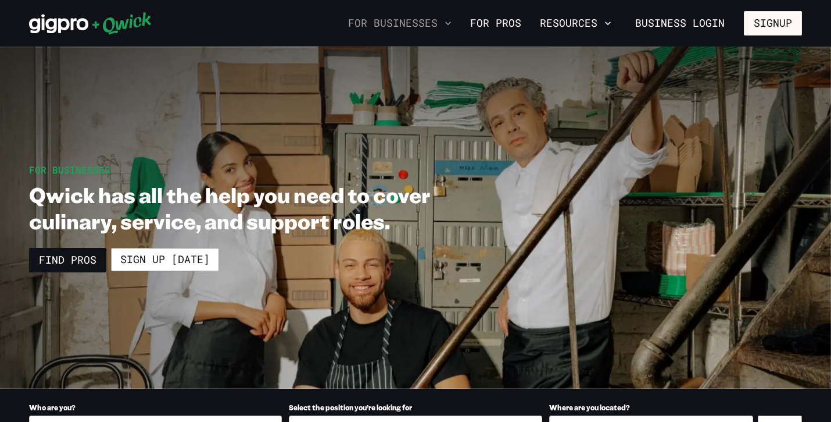
click at [440, 23] on button "For Businesses" at bounding box center [400, 23] width 113 height 20
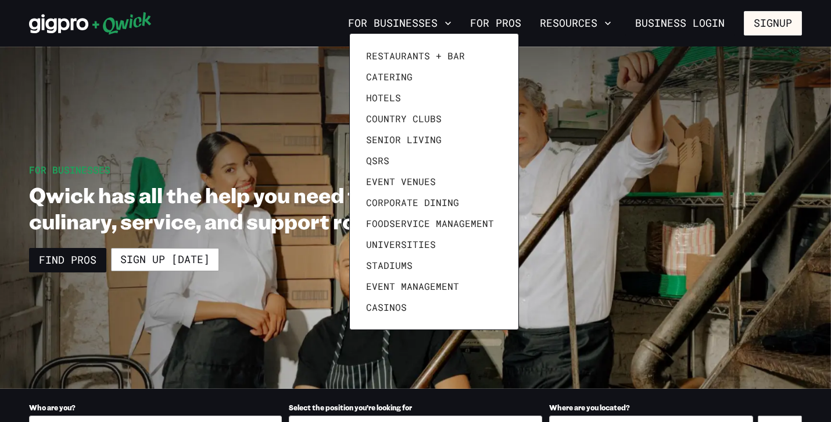
click at [280, 341] on div at bounding box center [415, 211] width 831 height 422
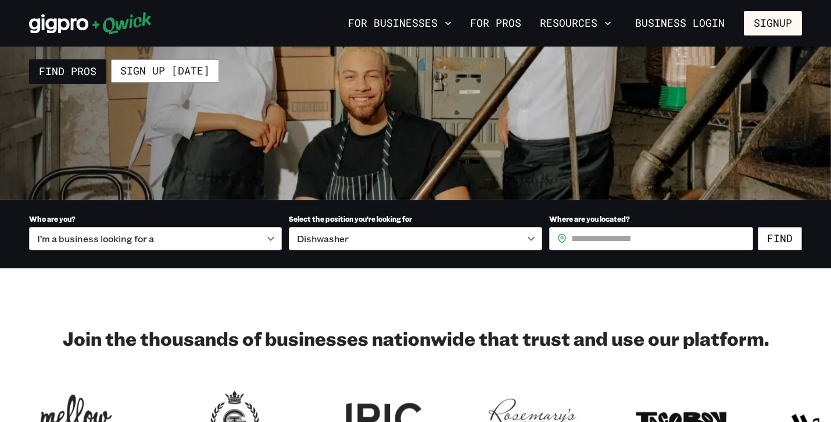
scroll to position [191, 0]
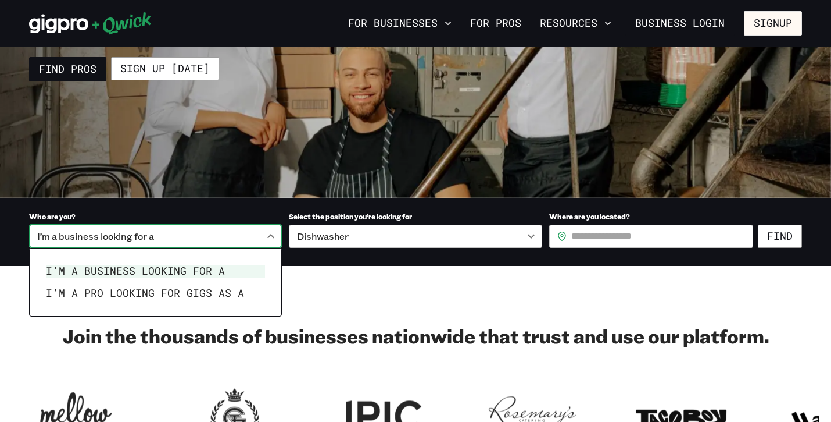
click at [192, 231] on body "**********" at bounding box center [415, 20] width 831 height 422
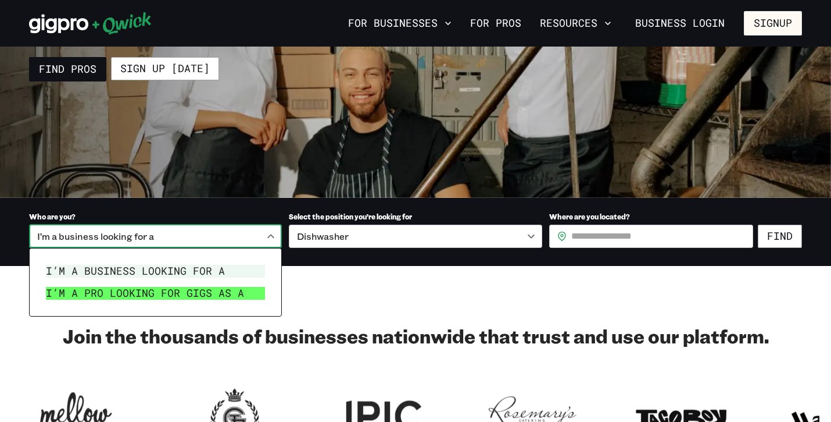
click at [187, 293] on li "I’m a pro looking for Gigs as a" at bounding box center [155, 293] width 228 height 22
type input "***"
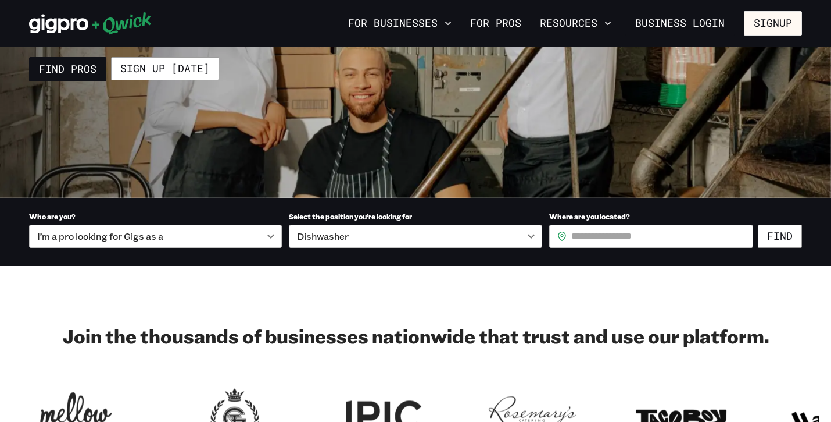
click at [417, 214] on label "Select the position you’re looking for" at bounding box center [415, 215] width 253 height 18
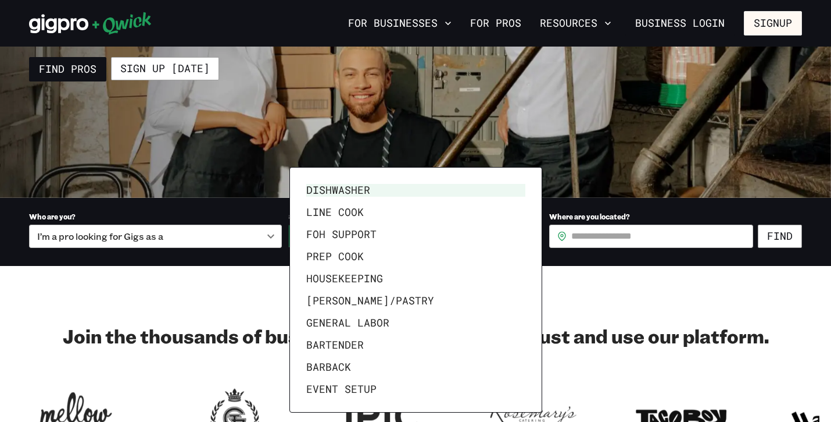
click at [417, 226] on body "**********" at bounding box center [415, 20] width 831 height 422
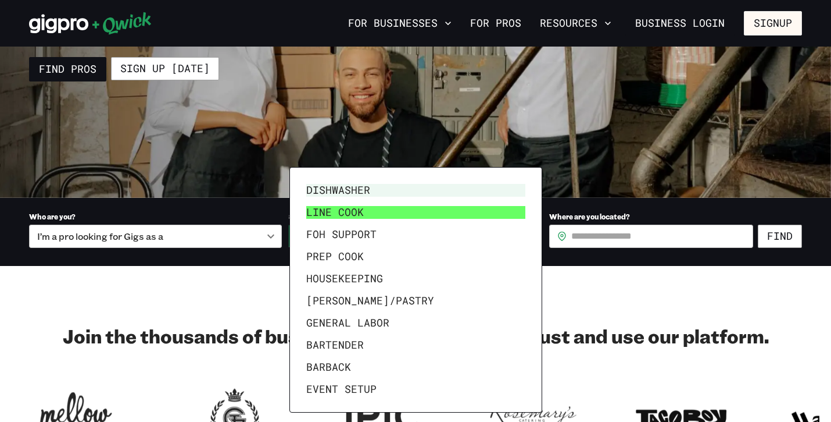
click at [347, 214] on li "Line Cook" at bounding box center [416, 212] width 228 height 22
type input "*********"
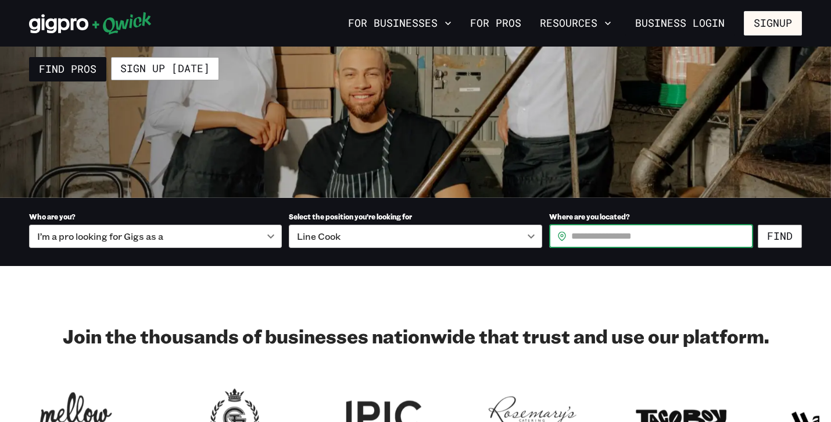
click at [681, 240] on input "Where are you located?" at bounding box center [663, 235] width 182 height 23
type input "*****"
click at [779, 235] on button "Find" at bounding box center [780, 235] width 44 height 23
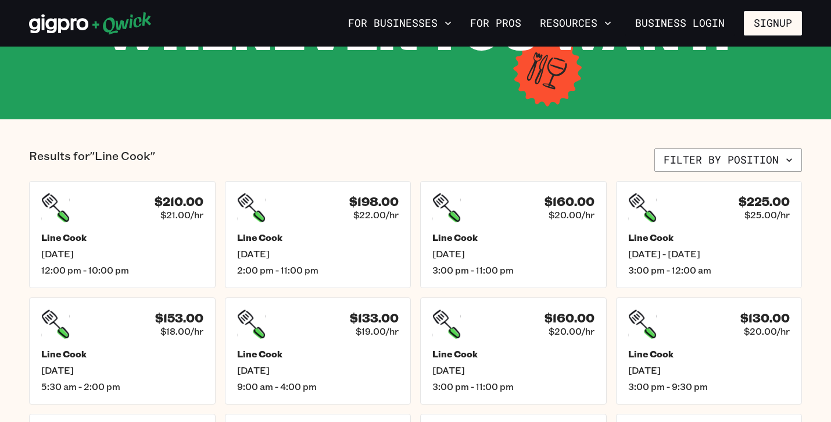
scroll to position [194, 0]
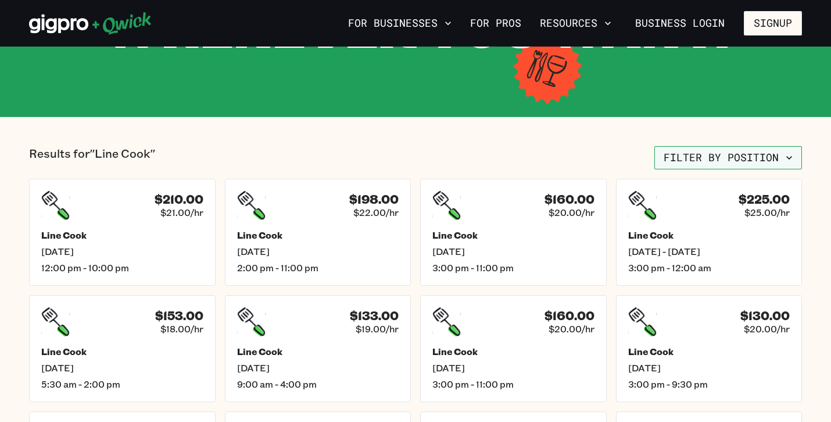
click at [719, 153] on button "Filter by position" at bounding box center [729, 157] width 148 height 23
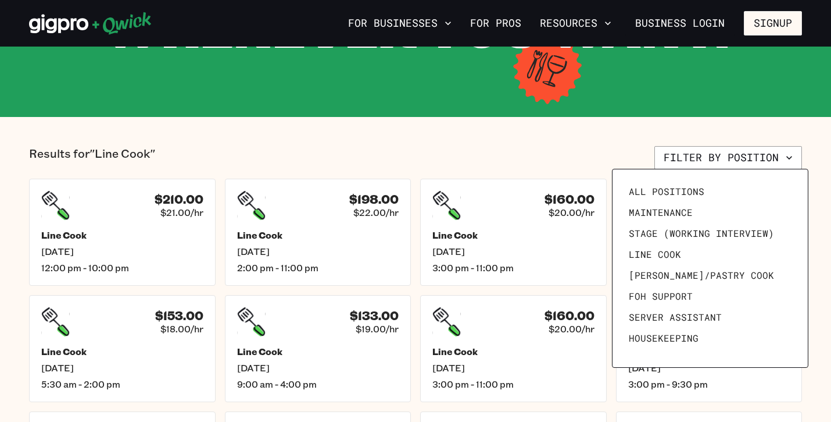
click at [558, 167] on div at bounding box center [415, 211] width 831 height 422
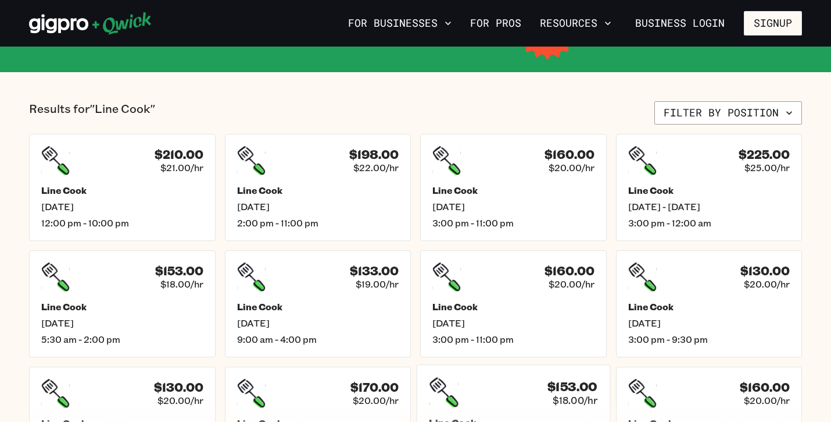
scroll to position [241, 0]
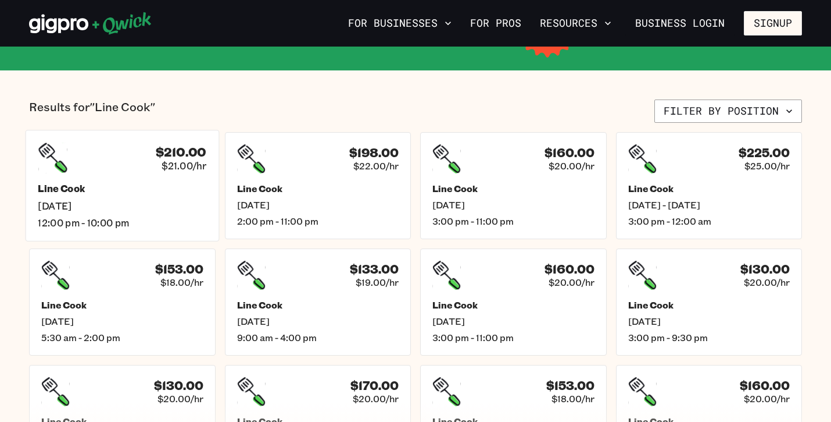
click at [152, 170] on div "$210.00 $21.00/hr" at bounding box center [122, 157] width 169 height 30
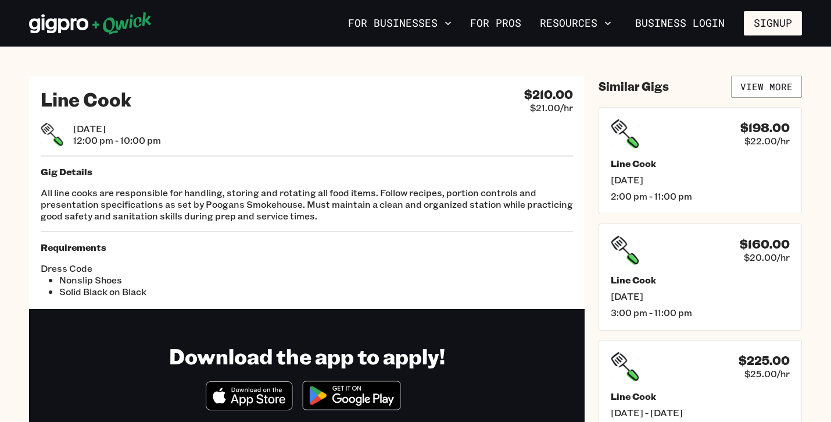
scroll to position [241, 0]
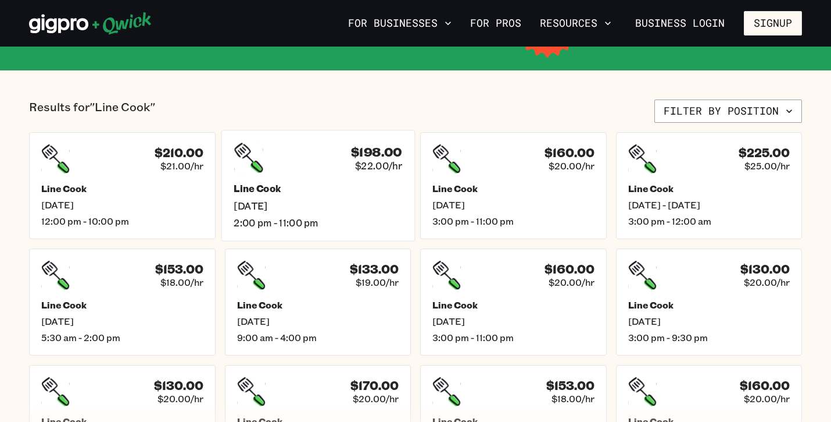
click at [276, 177] on div "$198.00 $22.00/hr Line Cook [DATE] 2:00 pm - 11:00 pm" at bounding box center [318, 185] width 194 height 111
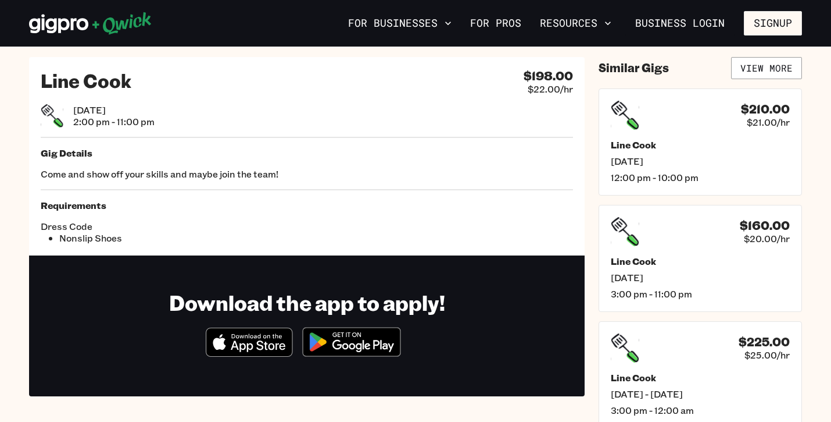
scroll to position [17, 0]
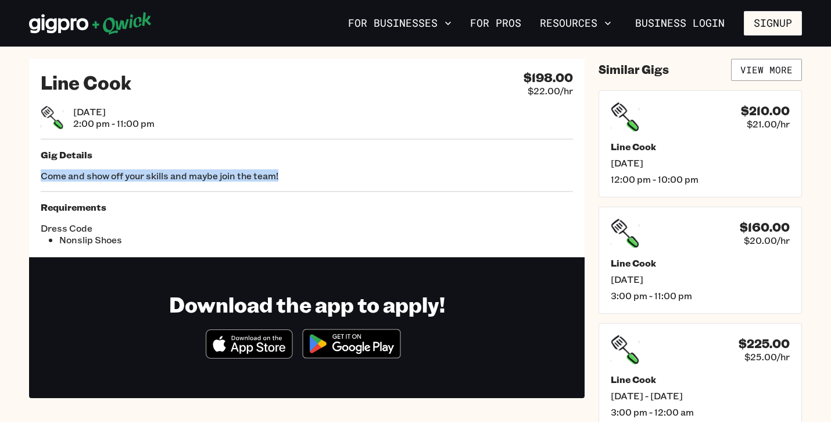
drag, startPoint x: 298, startPoint y: 178, endPoint x: 38, endPoint y: 172, distance: 260.5
click at [38, 172] on div "Line Cook $198.00 $22.00/hr [DATE] 2:00 pm - 11:00 pm Gig Details Come and show…" at bounding box center [307, 158] width 556 height 198
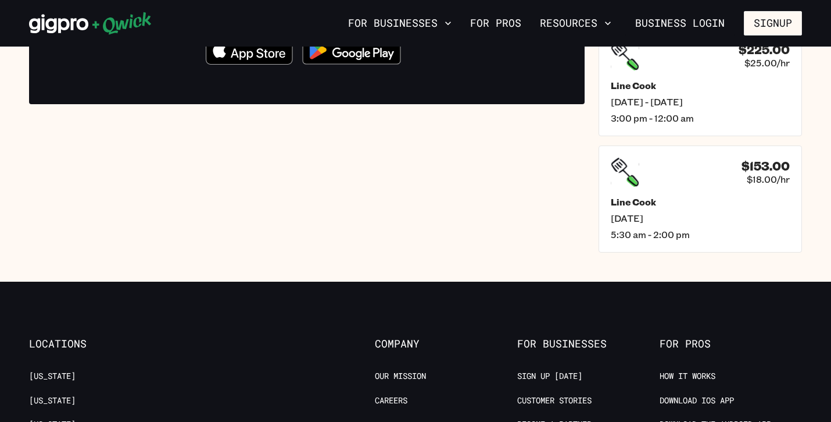
scroll to position [0, 0]
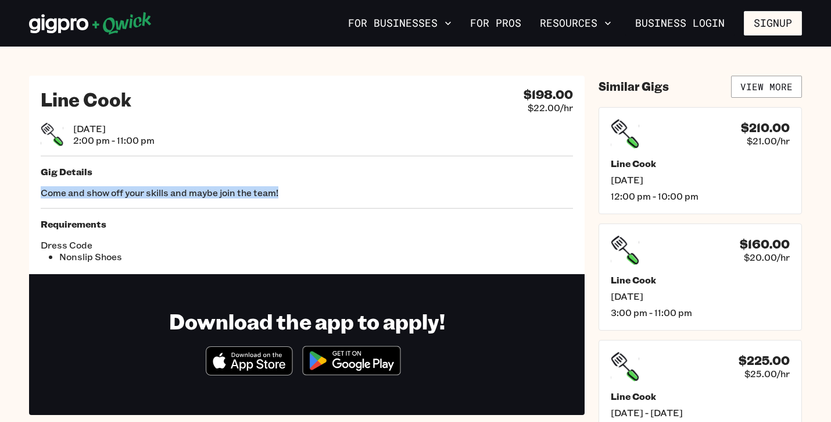
click at [173, 188] on p "Come and show off your skills and maybe join the team!" at bounding box center [307, 193] width 533 height 12
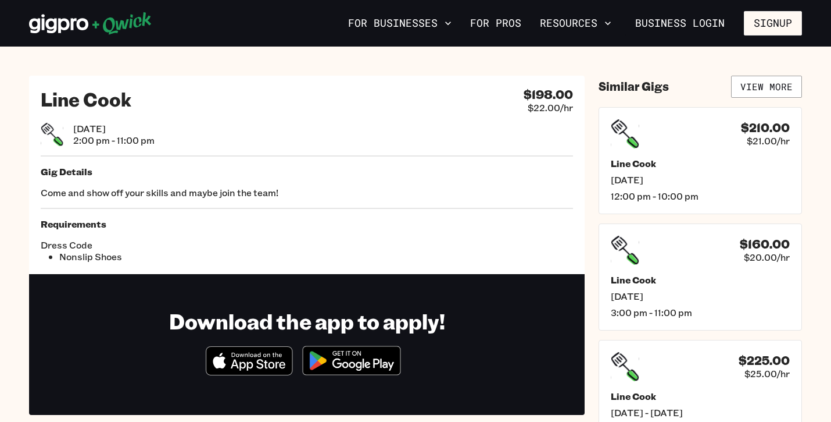
click at [128, 178] on div "Gig Details Come and show off your skills and maybe join the team!" at bounding box center [307, 182] width 533 height 33
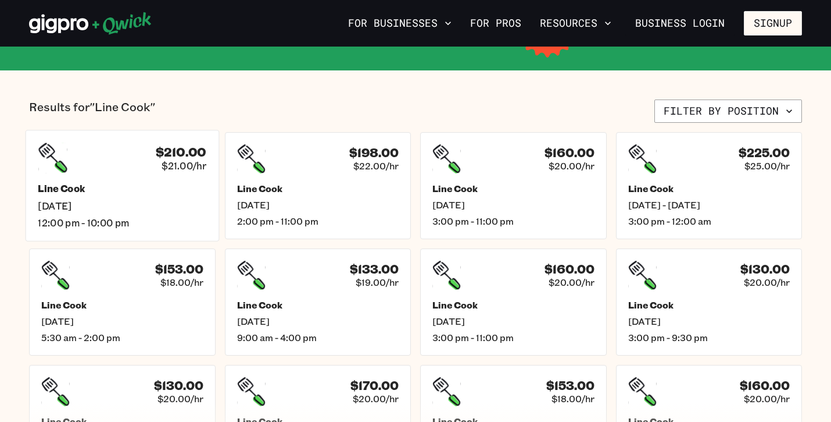
click at [72, 159] on div "$210.00 $21.00/hr" at bounding box center [122, 157] width 169 height 30
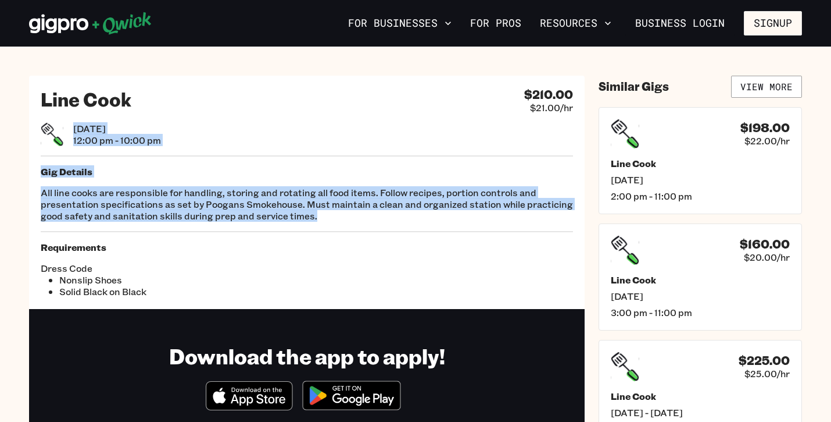
drag, startPoint x: 49, startPoint y: 159, endPoint x: 402, endPoint y: 226, distance: 359.6
click at [402, 226] on div "Line Cook $210.00 $21.00/hr [DATE] 12:00 pm - 10:00 pm Gig Details All line coo…" at bounding box center [307, 192] width 556 height 233
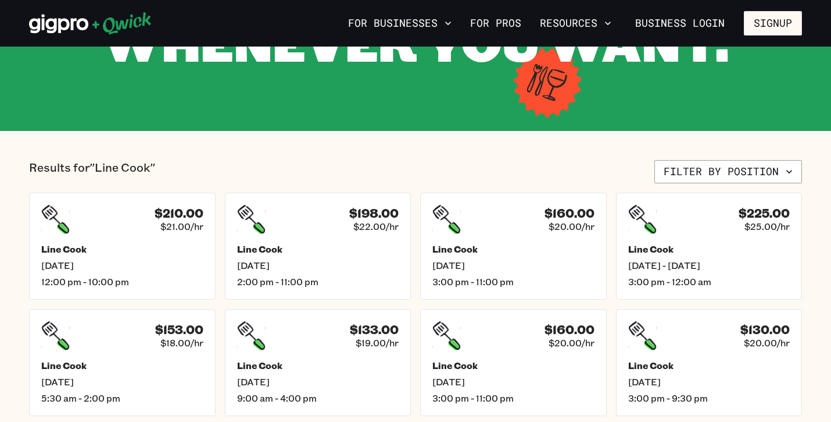
scroll to position [181, 0]
